Goal: Transaction & Acquisition: Purchase product/service

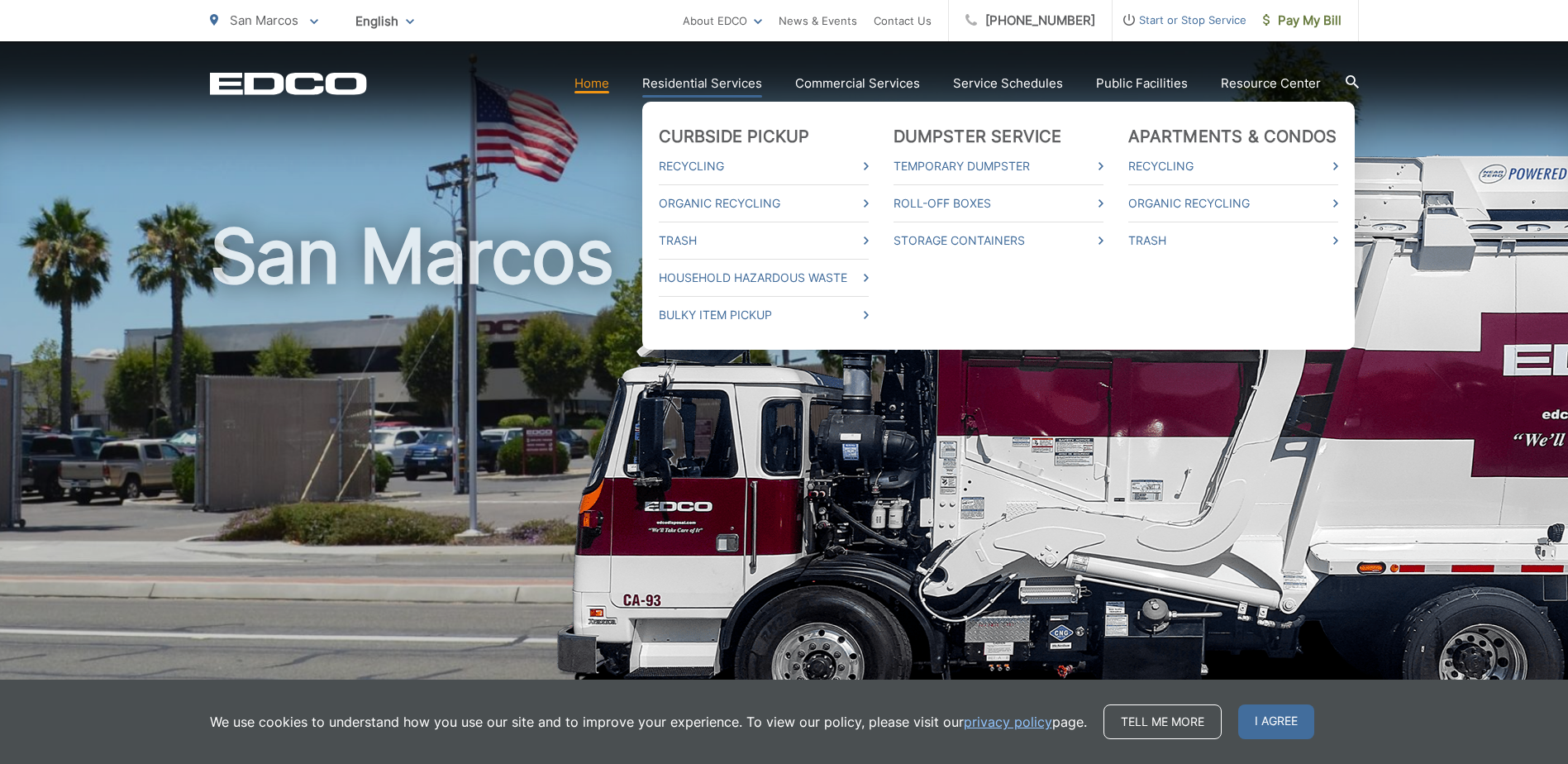
click at [732, 84] on link "Residential Services" at bounding box center [702, 83] width 120 height 20
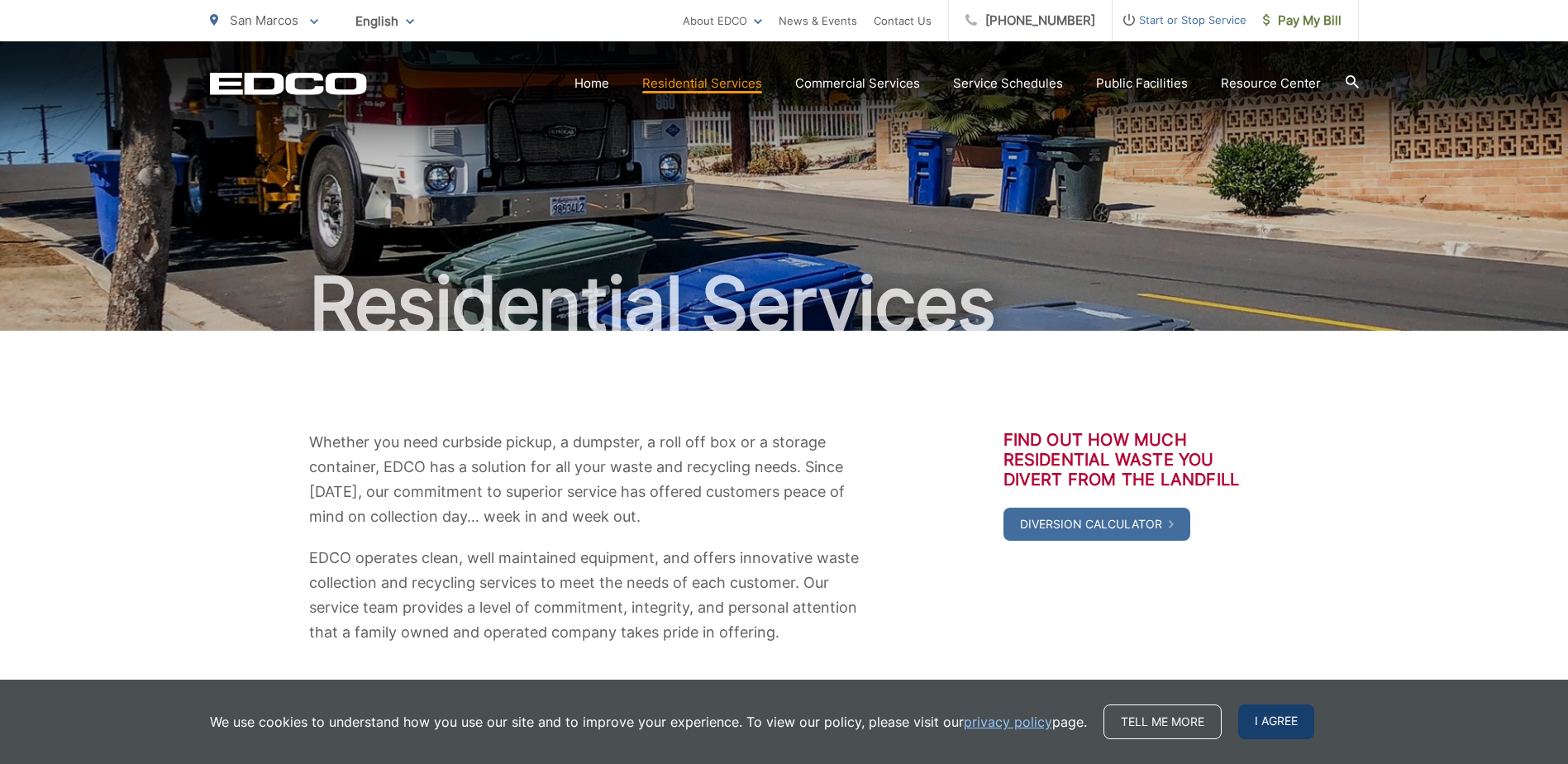
click at [1270, 723] on span "I agree" at bounding box center [1276, 722] width 76 height 35
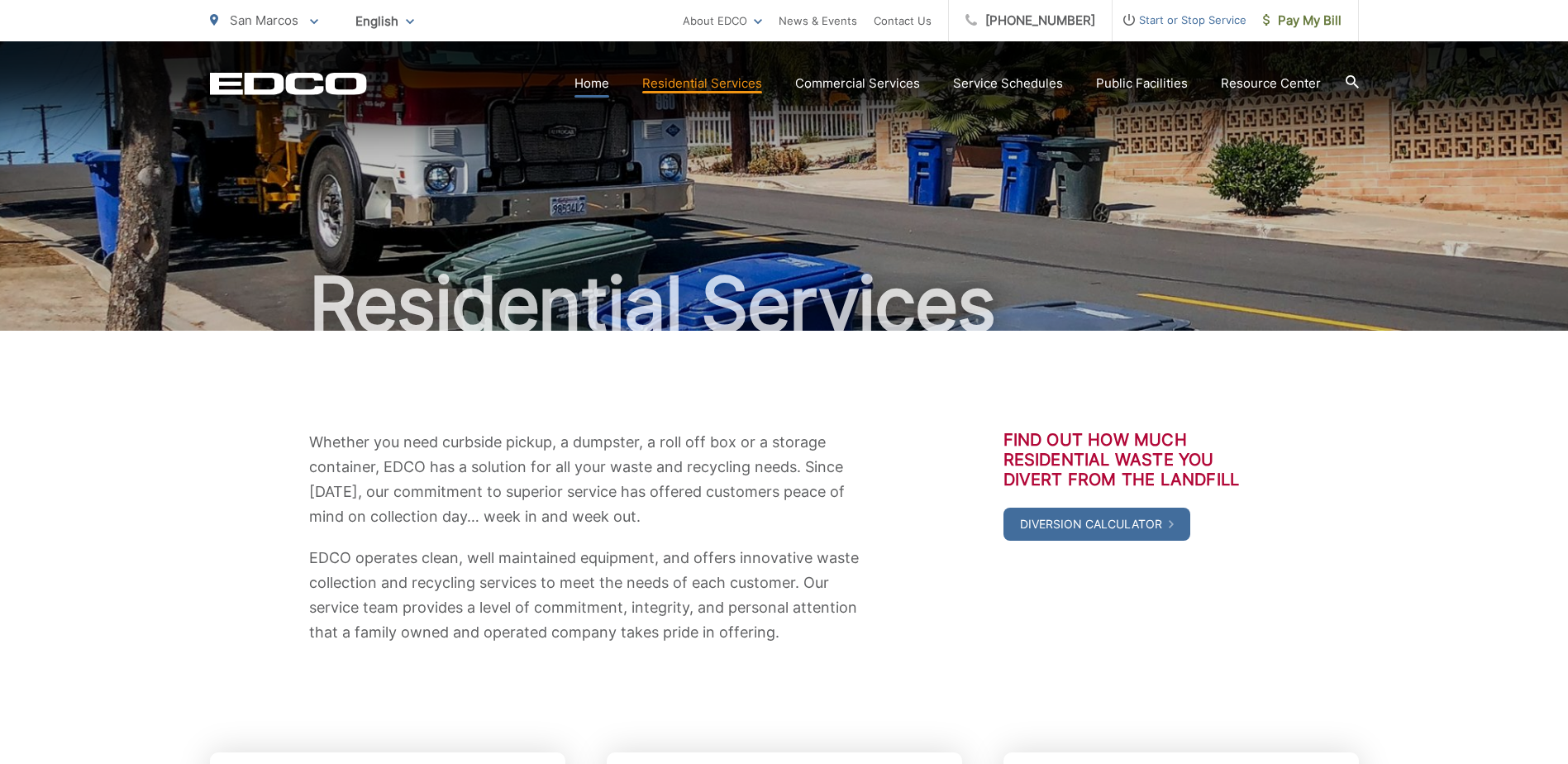
click at [598, 80] on link "Home" at bounding box center [592, 83] width 35 height 20
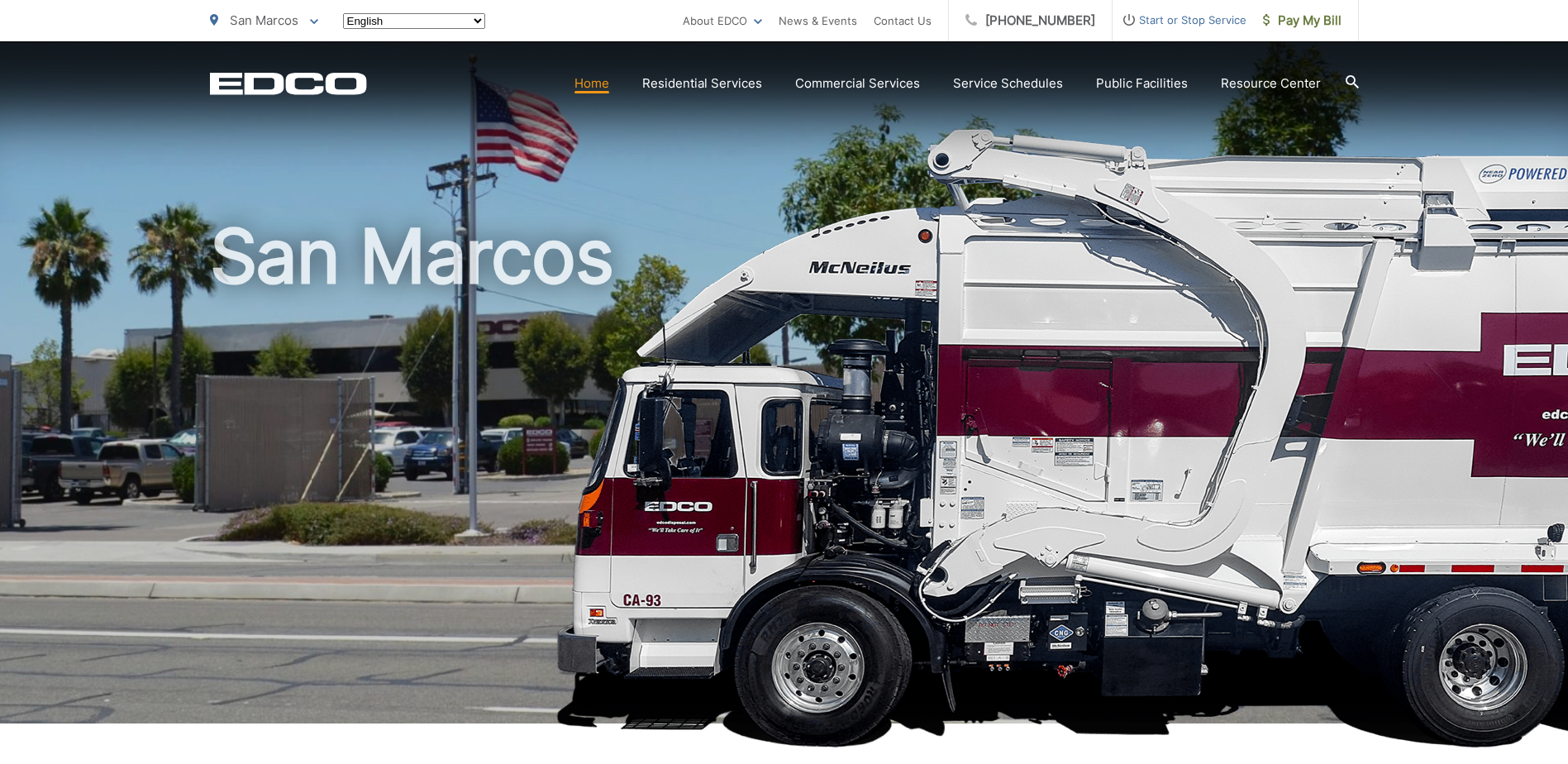
scroll to position [496, 0]
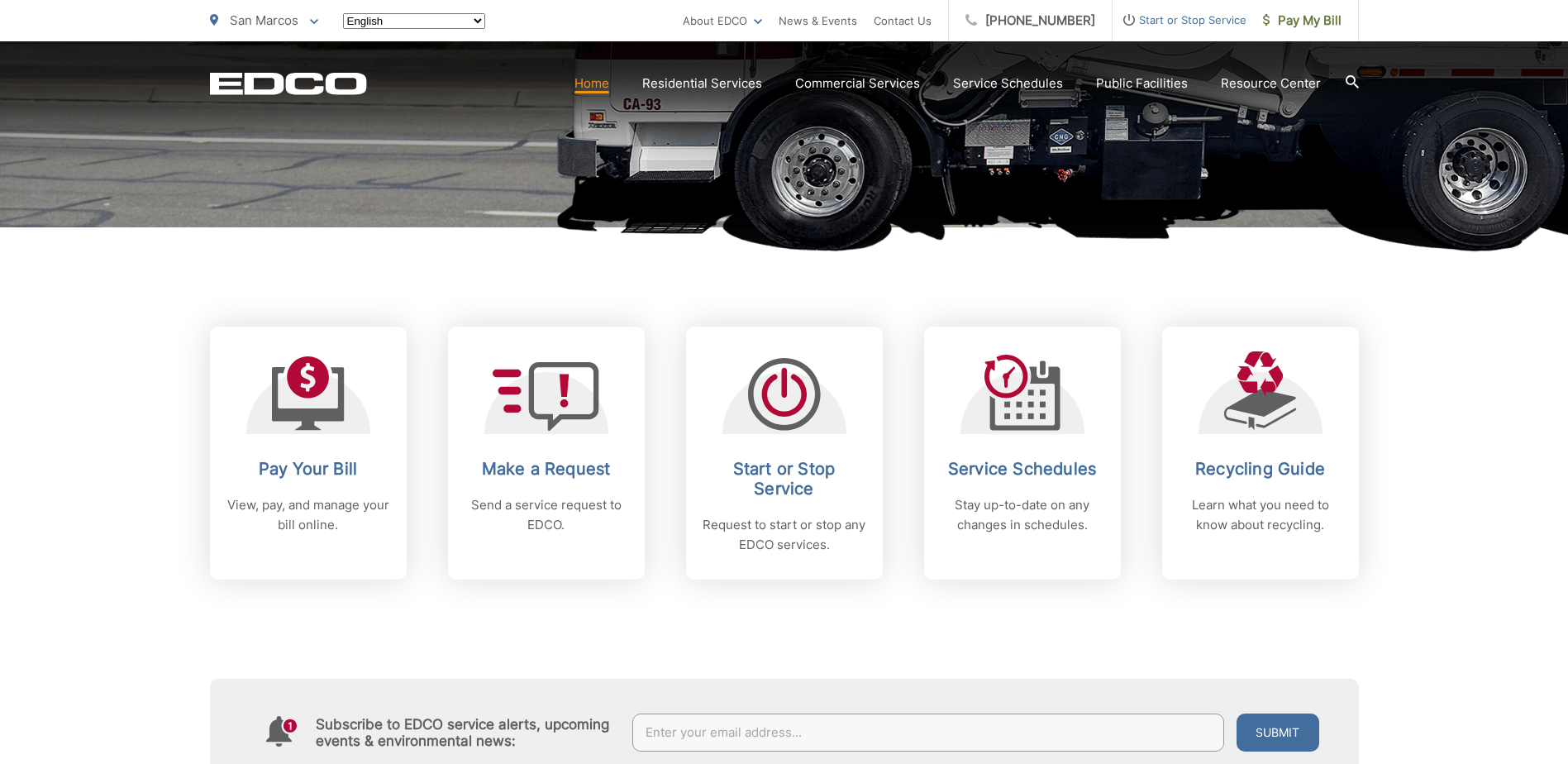
click at [308, 493] on div "Pay Your Bill View, pay, and manage your bill online." at bounding box center [308, 497] width 164 height 76
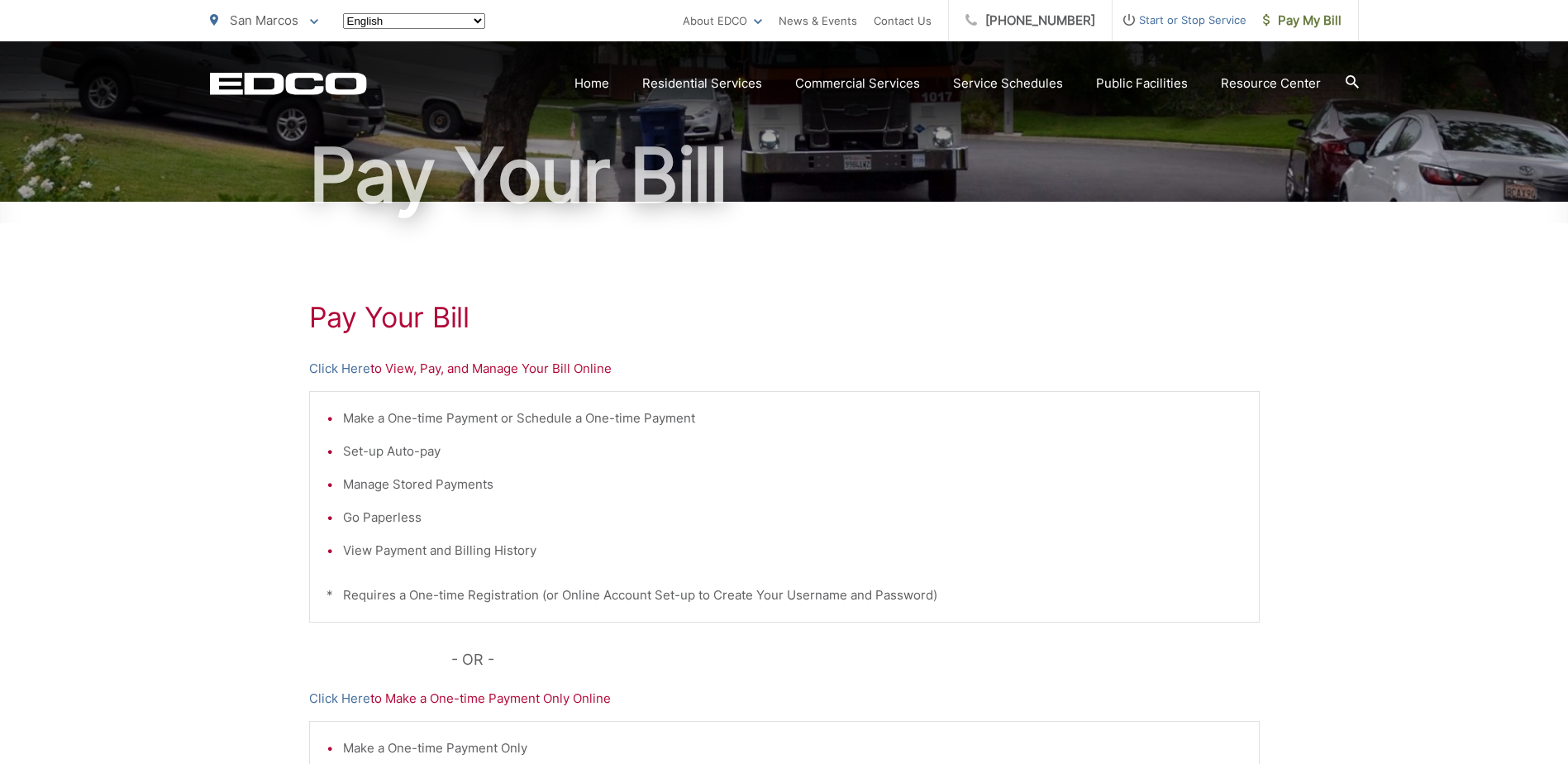
scroll to position [166, 0]
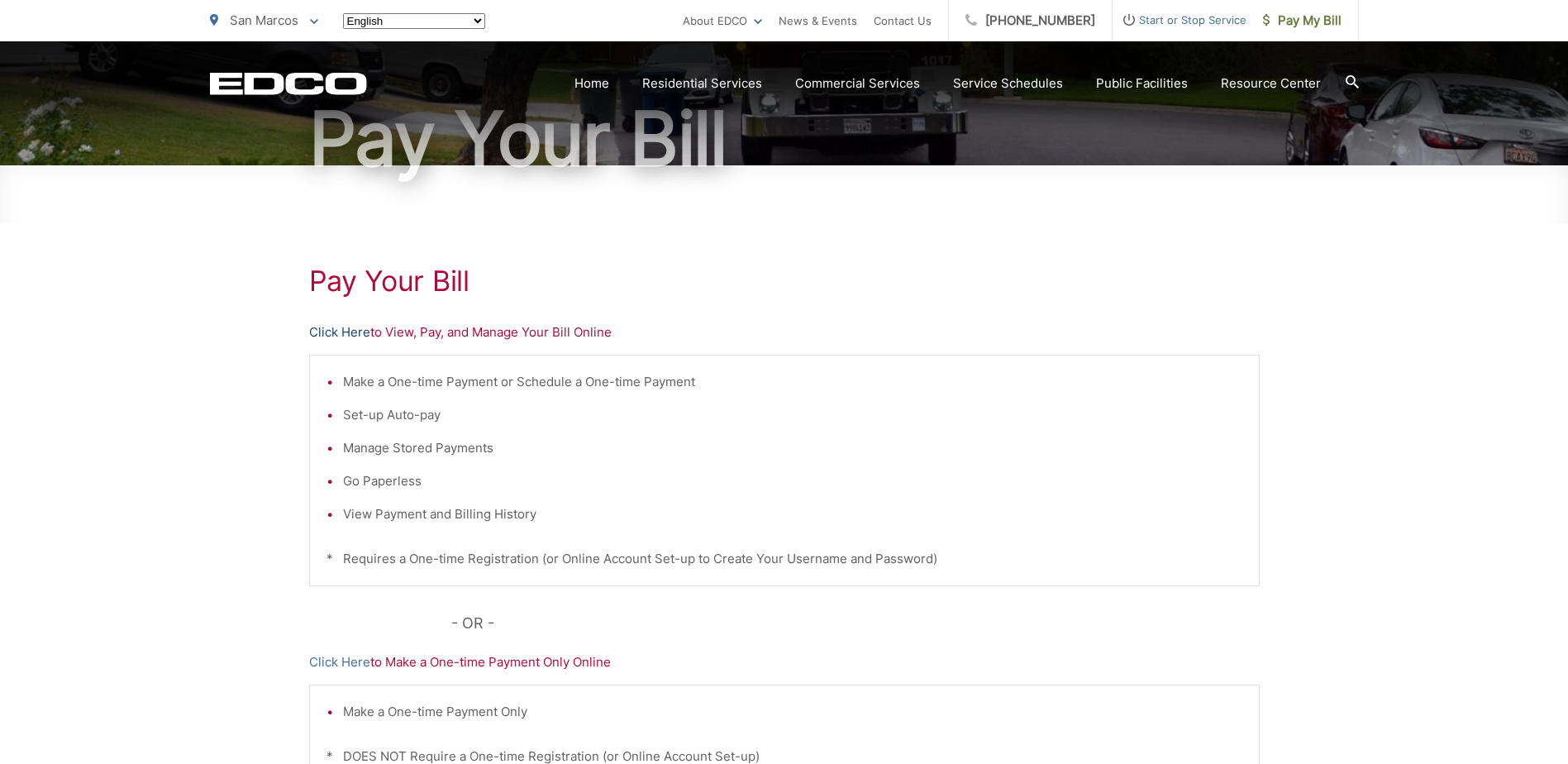
click at [362, 337] on link "Click Here" at bounding box center [339, 332] width 61 height 20
